Goal: Transaction & Acquisition: Purchase product/service

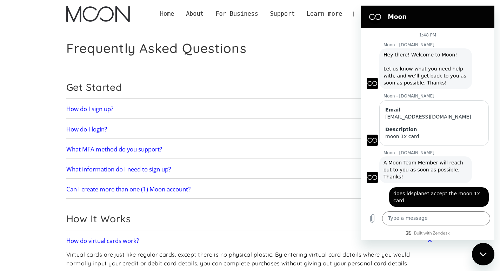
click at [180, 16] on link "Home" at bounding box center [167, 13] width 26 height 9
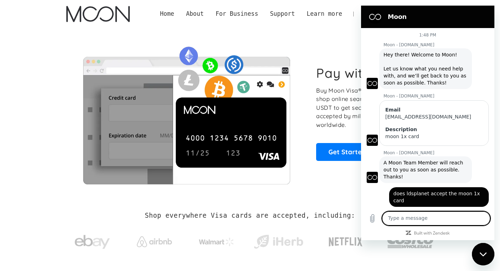
click at [345, 32] on div "Pay with Crypto Buy Moon Visa® Cards with crypto and shop online seamlessly! Us…" at bounding box center [250, 113] width 368 height 170
click at [484, 255] on icon "Close messaging window" at bounding box center [482, 254] width 7 height 4
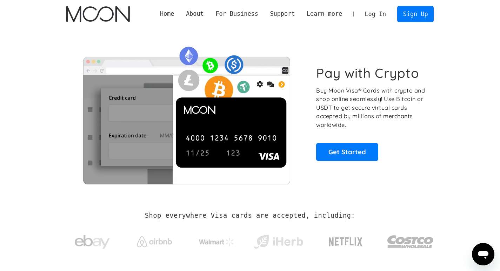
click at [375, 13] on link "Log In" at bounding box center [375, 13] width 33 height 15
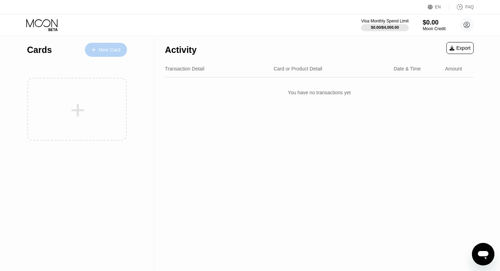
click at [112, 48] on div "New Card" at bounding box center [110, 50] width 22 height 6
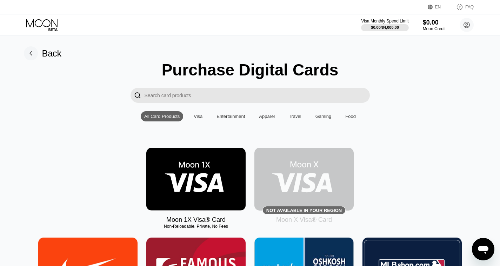
click at [197, 119] on div "Visa" at bounding box center [198, 116] width 9 height 5
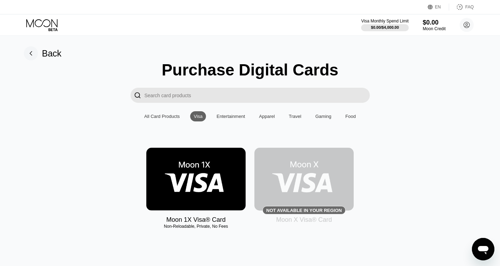
click at [196, 163] on img at bounding box center [195, 179] width 99 height 63
